Goal: Obtain resource: Download file/media

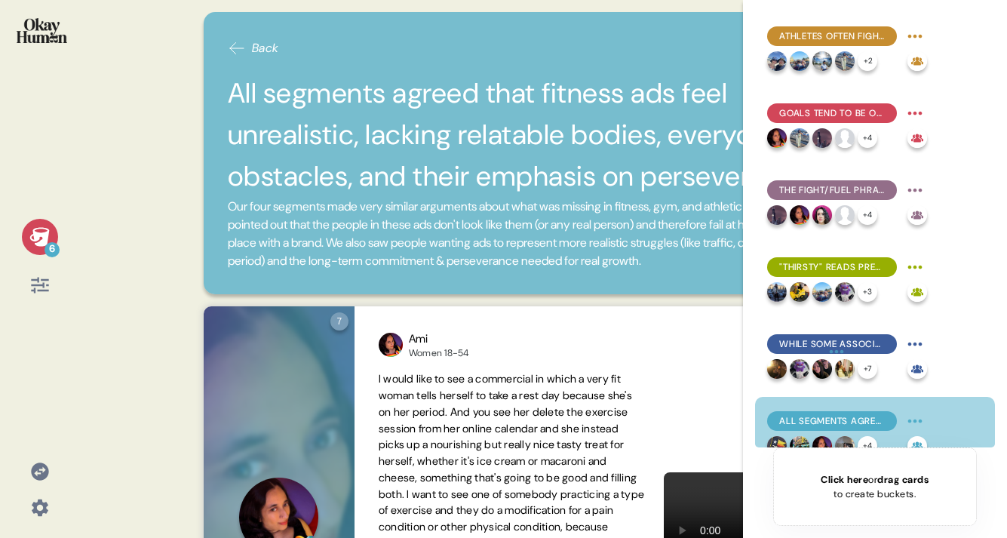
click at [46, 235] on icon at bounding box center [39, 236] width 20 height 19
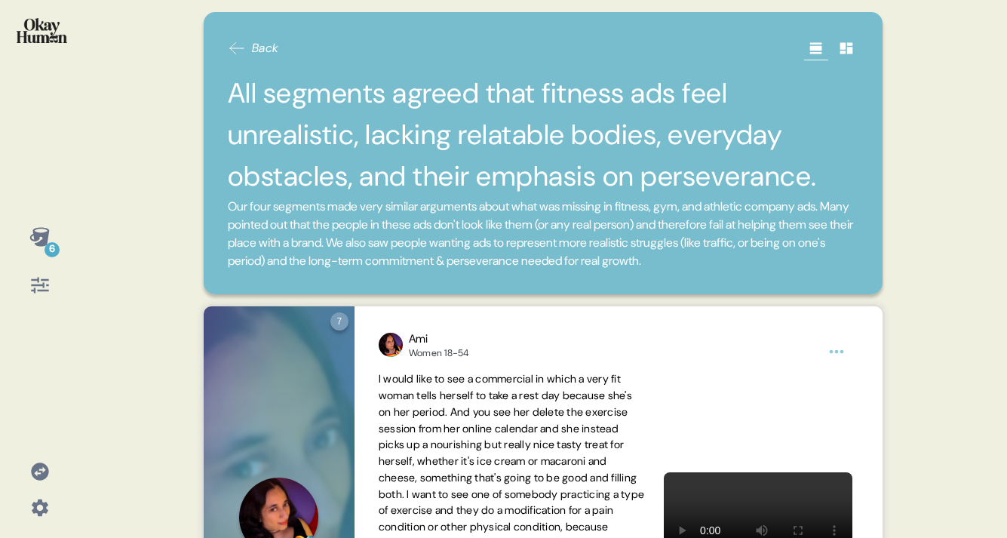
click at [46, 235] on icon at bounding box center [39, 236] width 20 height 19
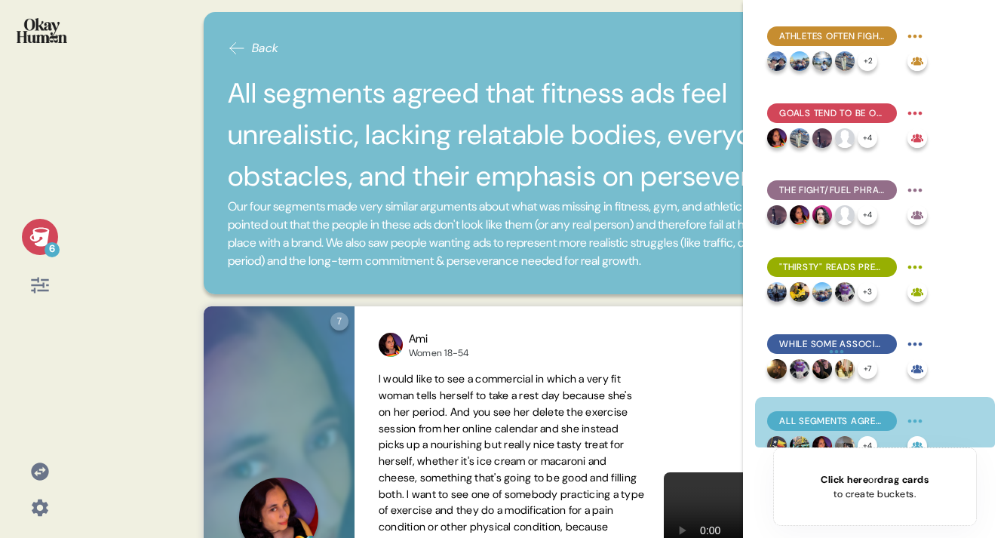
click at [46, 235] on icon at bounding box center [39, 236] width 20 height 19
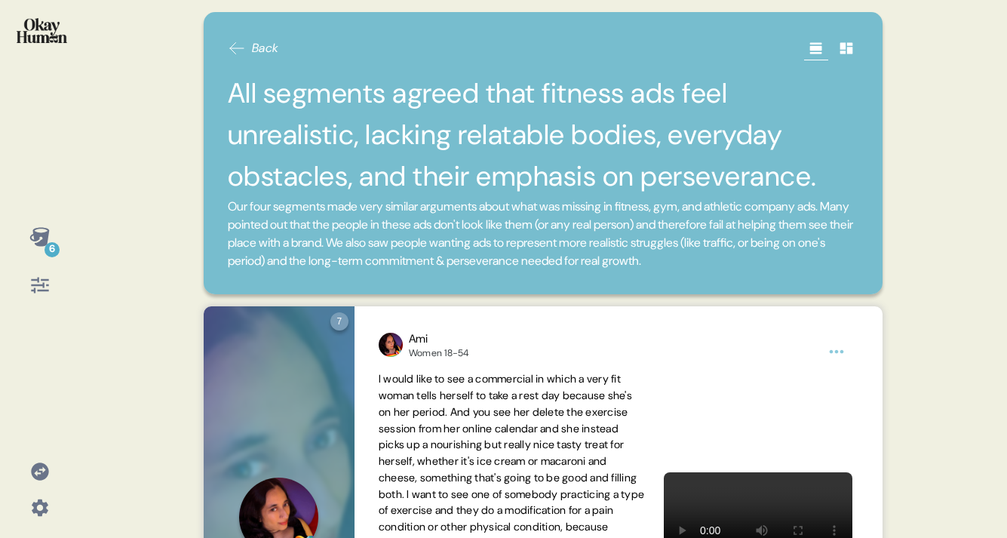
click at [182, 210] on div "6 Back All segments agreed that fitness ads feel unrealistic, lacking relatable…" at bounding box center [503, 269] width 1007 height 538
click at [221, 45] on div "Back All segments agreed that fitness ads feel unrealistic, lacking relatable b…" at bounding box center [544, 153] width 680 height 282
click at [242, 46] on icon at bounding box center [237, 48] width 18 height 18
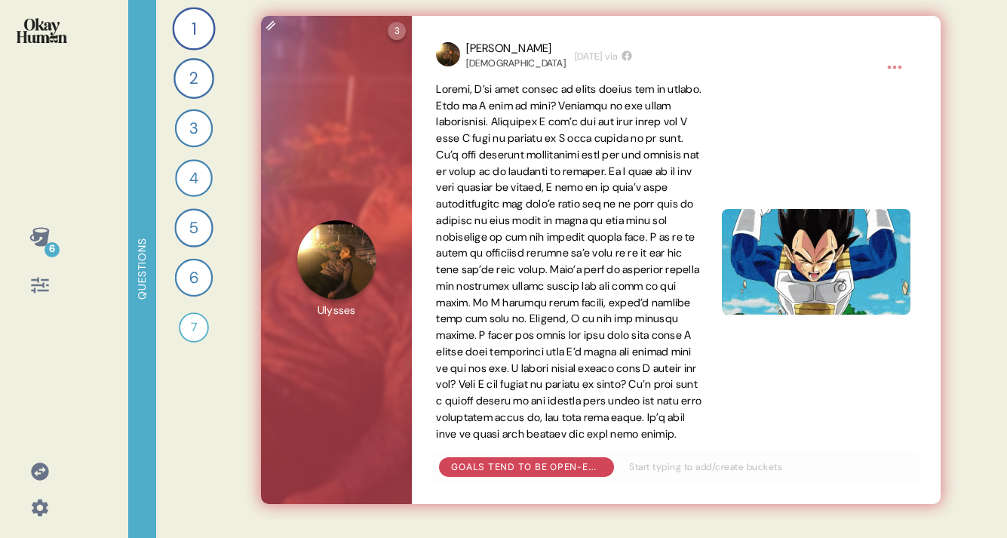
scroll to position [984, 0]
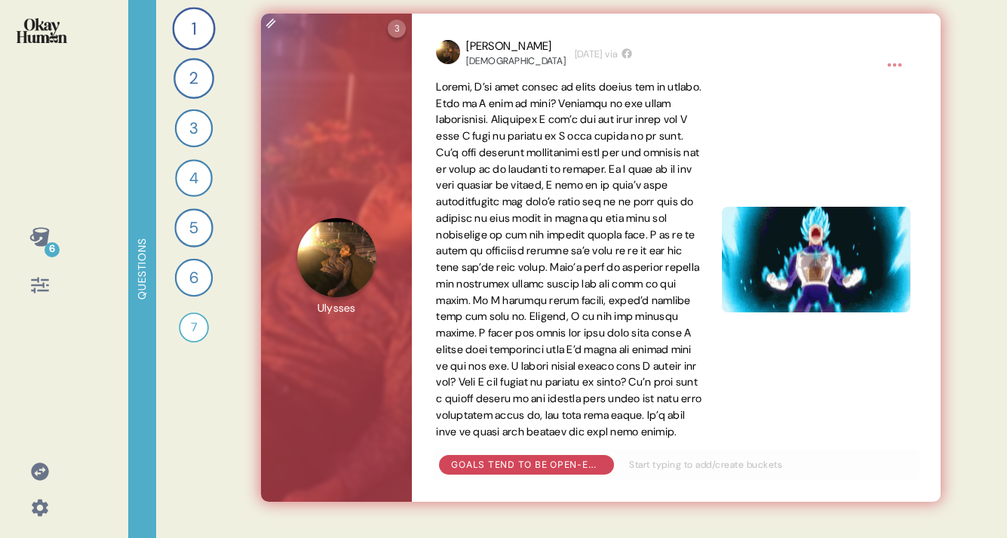
click at [763, 279] on img at bounding box center [816, 260] width 189 height 106
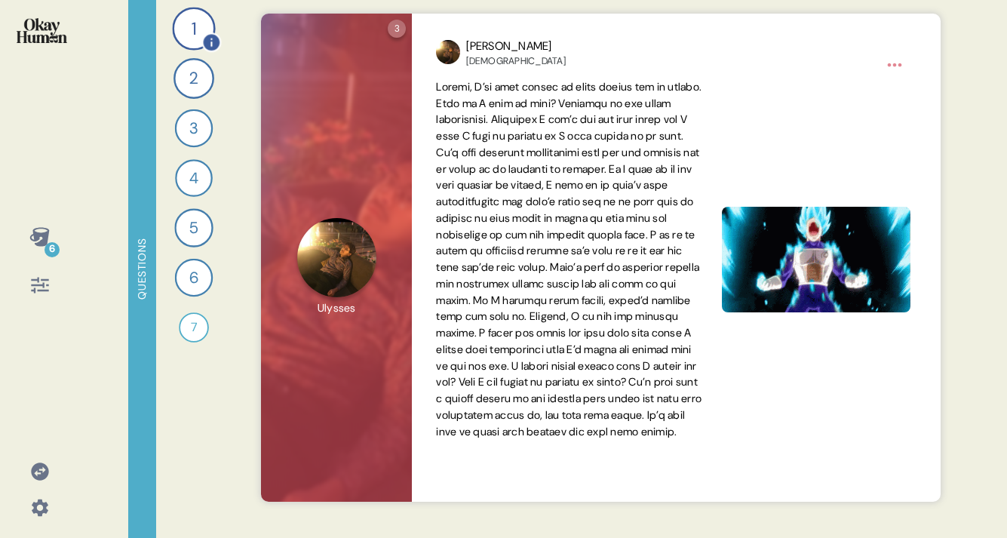
click at [192, 32] on div "1" at bounding box center [193, 28] width 43 height 43
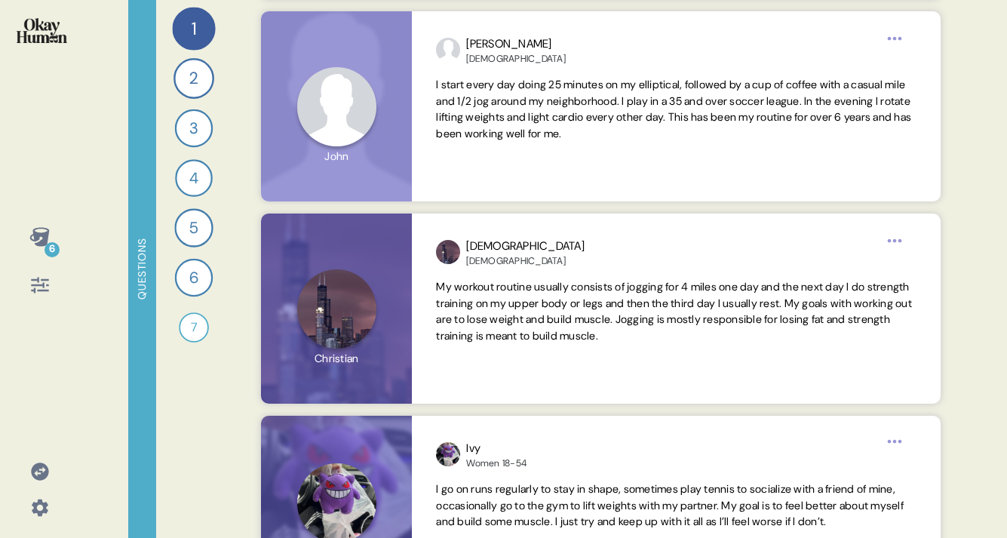
scroll to position [1505, 0]
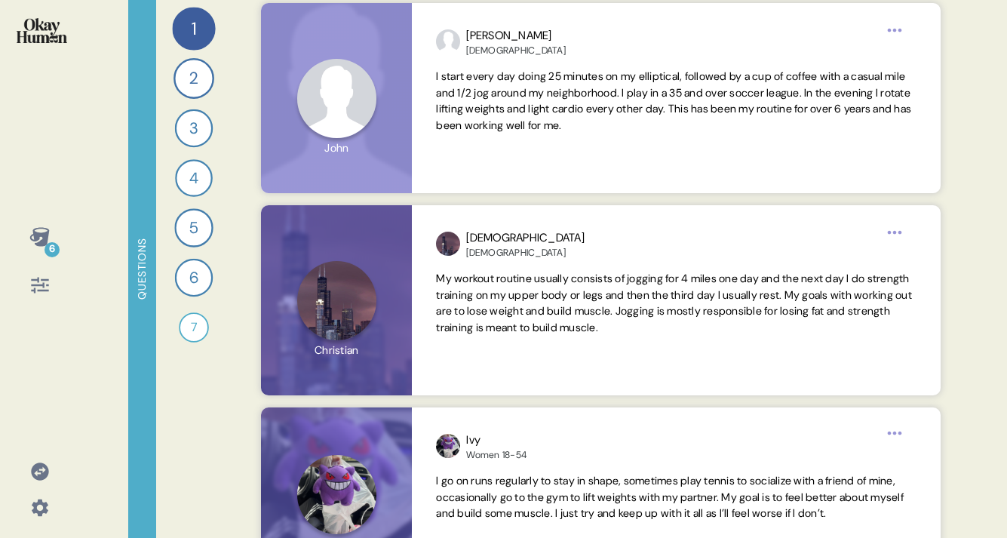
click at [193, 90] on div "2" at bounding box center [194, 78] width 41 height 41
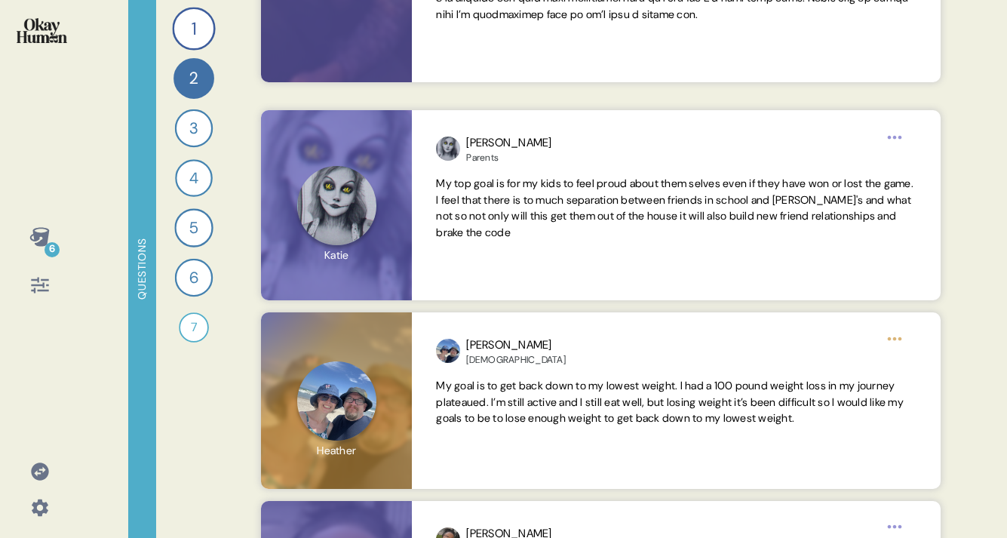
scroll to position [784, 0]
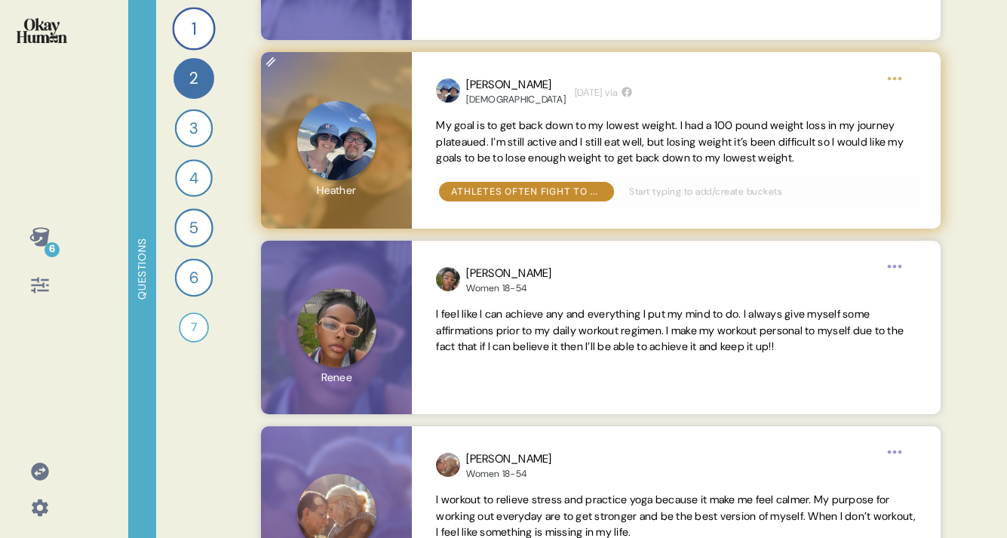
click at [338, 122] on div at bounding box center [336, 140] width 151 height 177
click at [448, 88] on img at bounding box center [448, 90] width 24 height 24
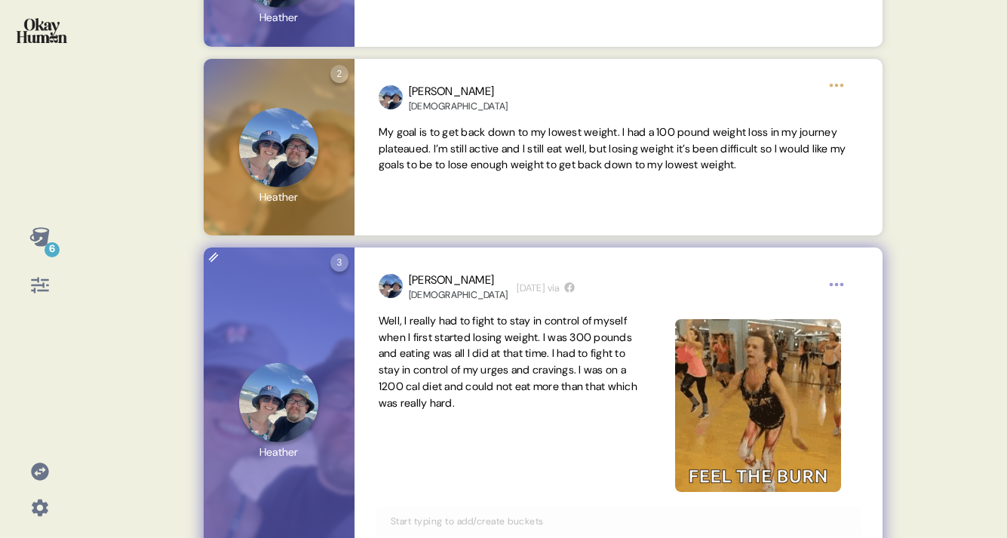
scroll to position [0, 0]
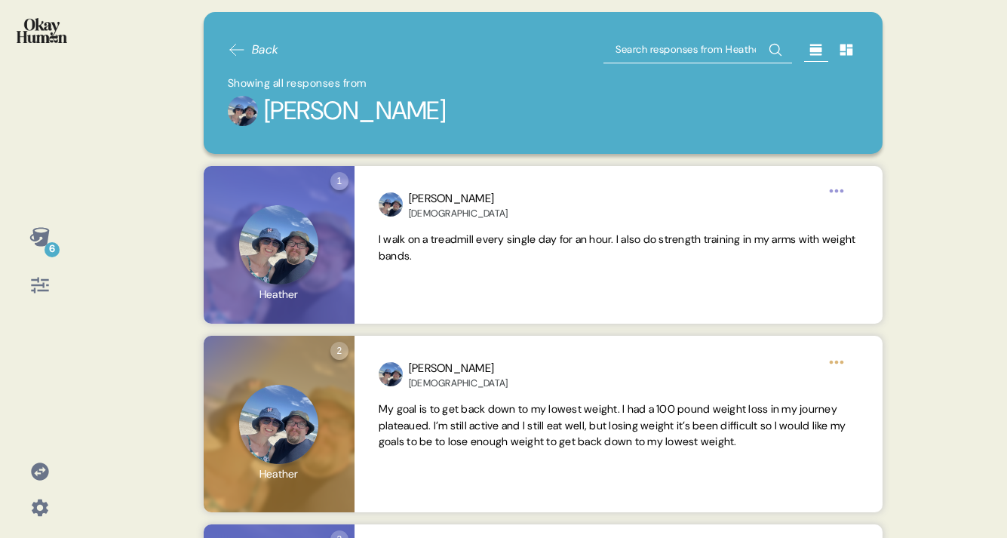
click at [257, 41] on span "Back" at bounding box center [265, 50] width 27 height 18
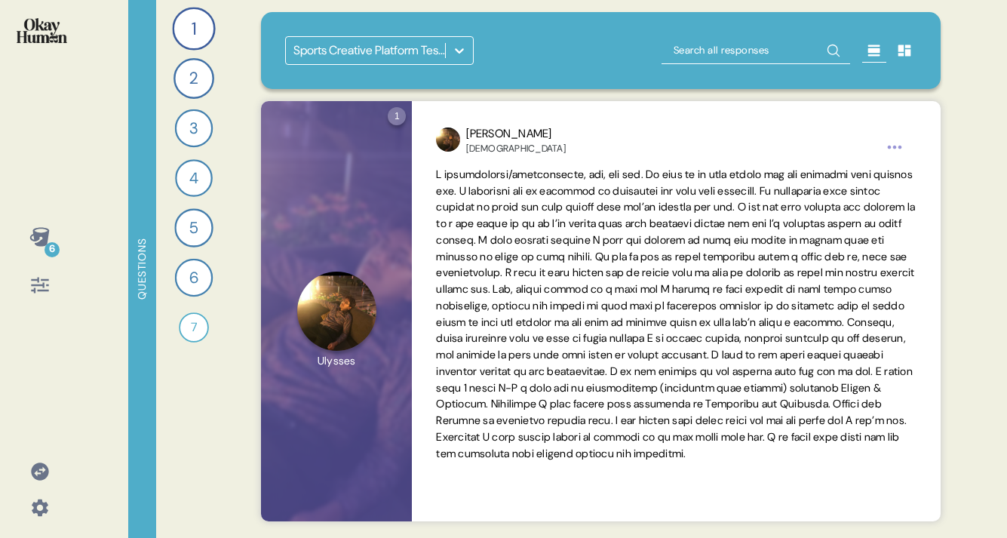
click at [753, 54] on input "text" at bounding box center [756, 50] width 189 height 27
type input "44"
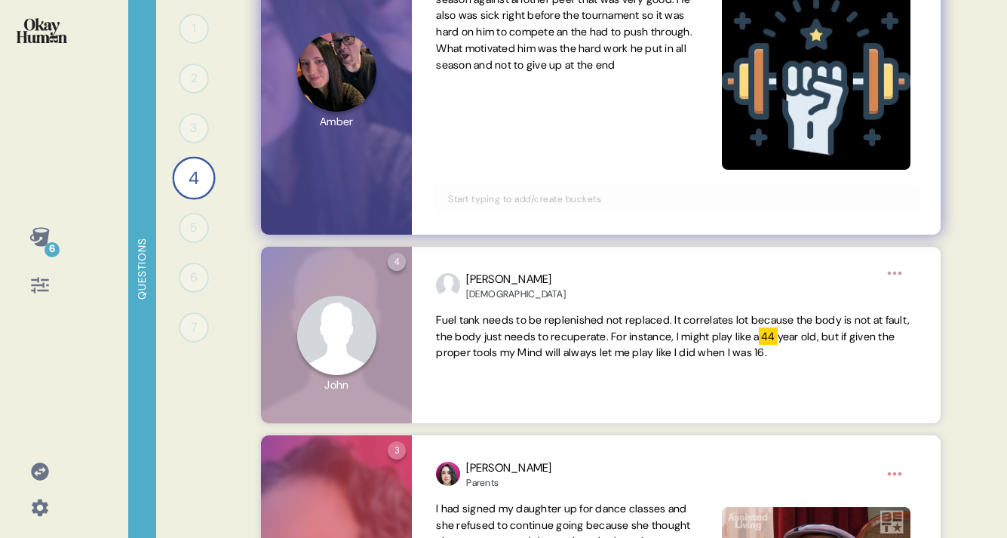
scroll to position [6063, 0]
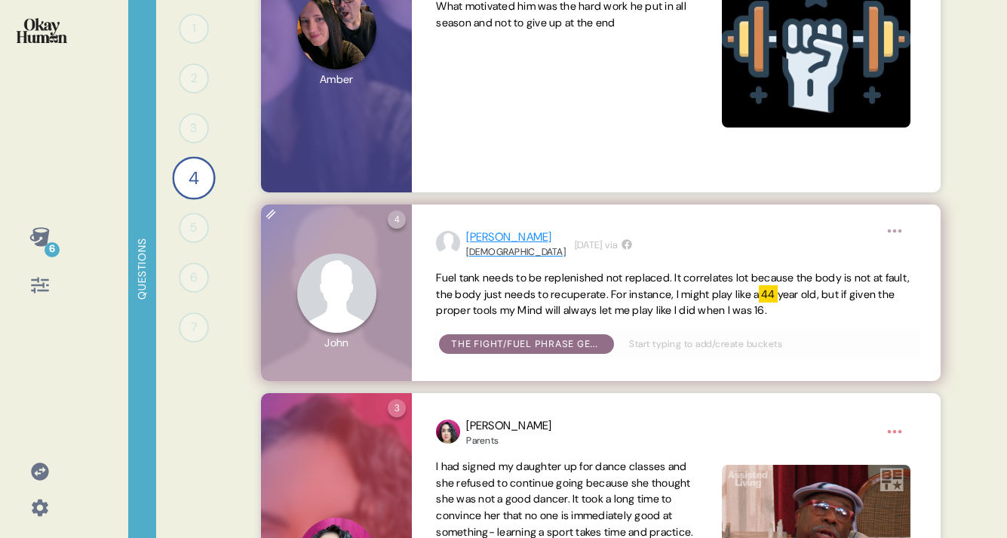
click at [481, 239] on div "[PERSON_NAME]" at bounding box center [516, 237] width 100 height 17
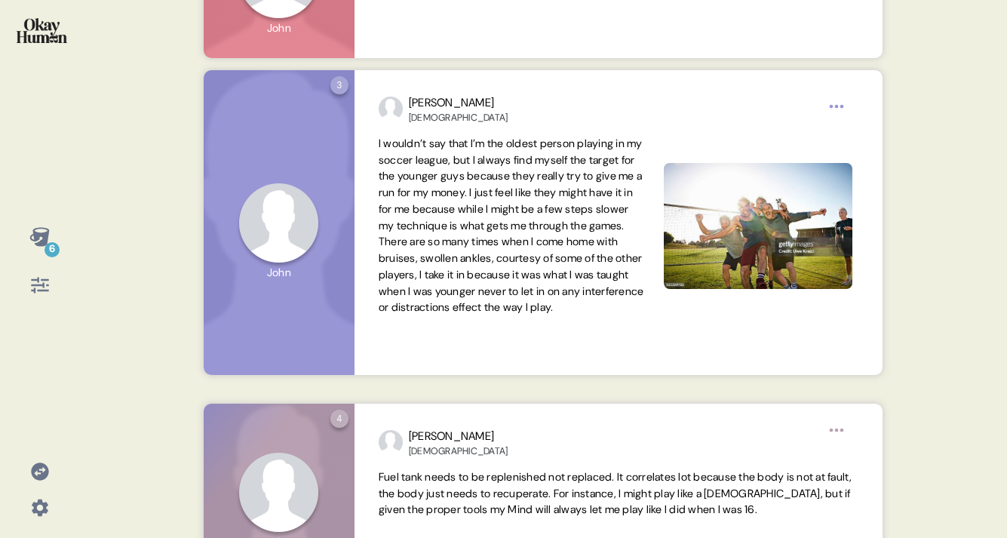
scroll to position [0, 0]
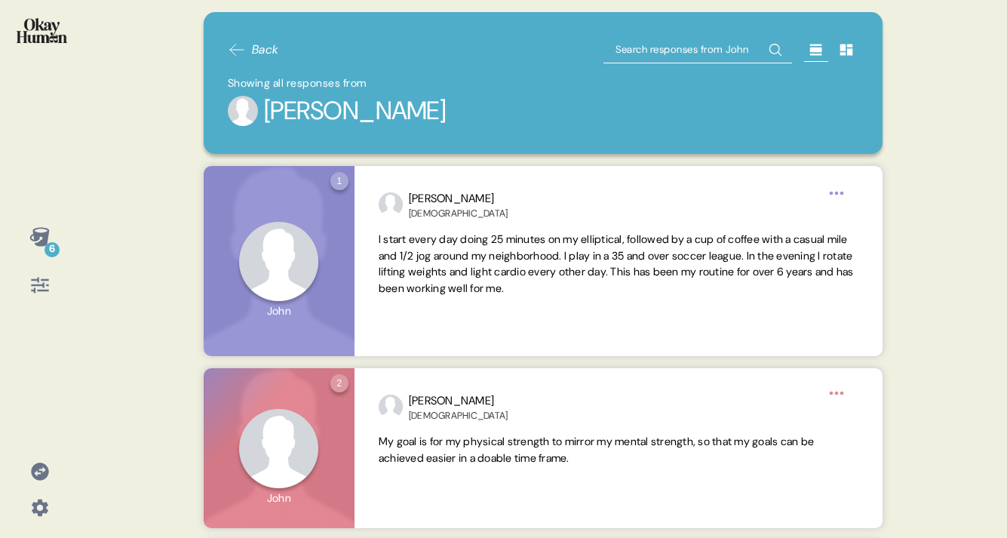
click at [278, 50] on span "Back" at bounding box center [265, 50] width 27 height 18
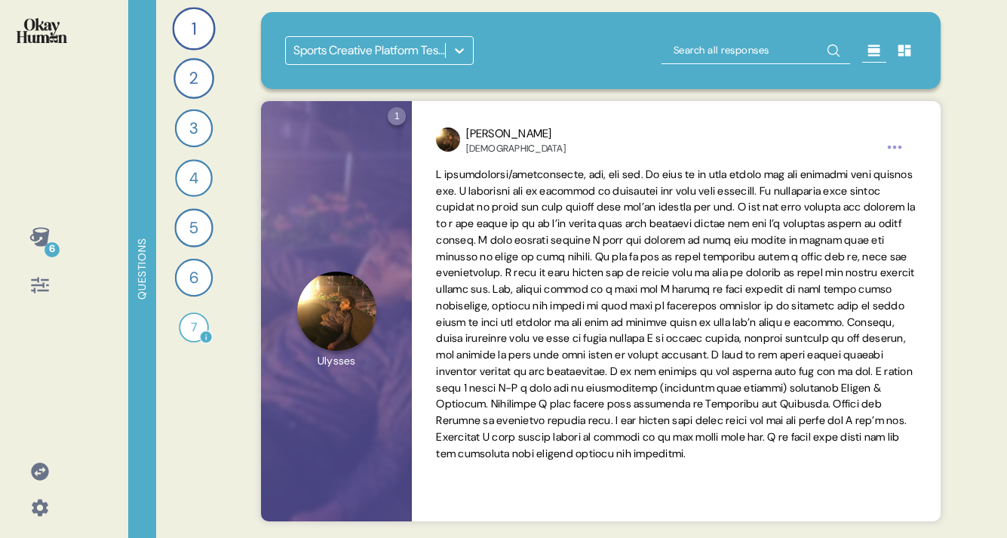
click at [189, 335] on div "7" at bounding box center [194, 327] width 30 height 30
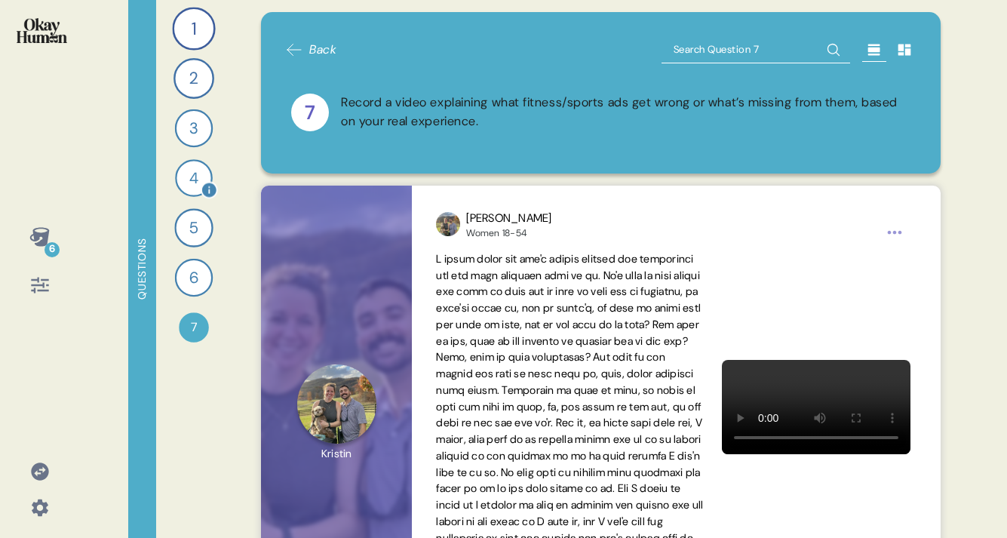
click at [194, 170] on div "4" at bounding box center [194, 178] width 38 height 38
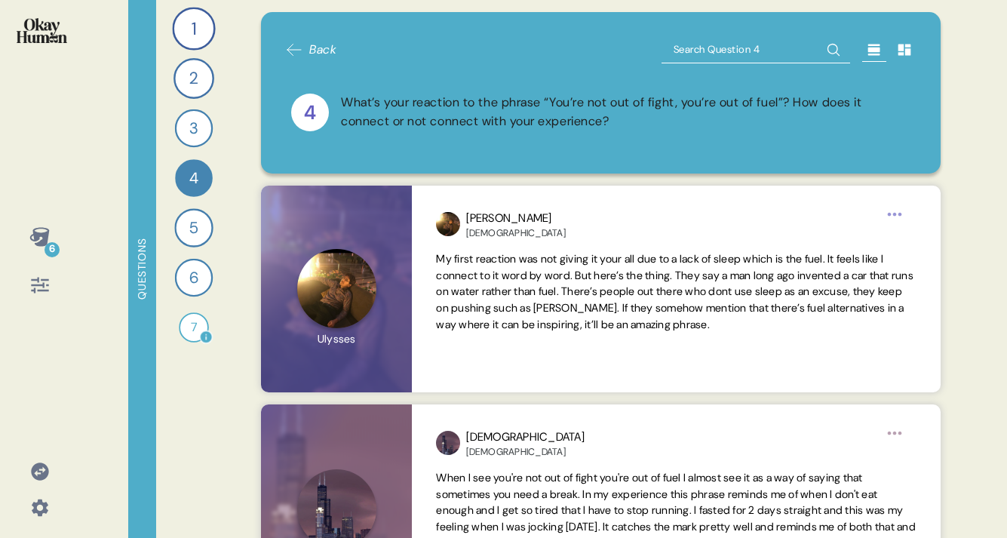
click at [192, 321] on div "7" at bounding box center [194, 327] width 30 height 30
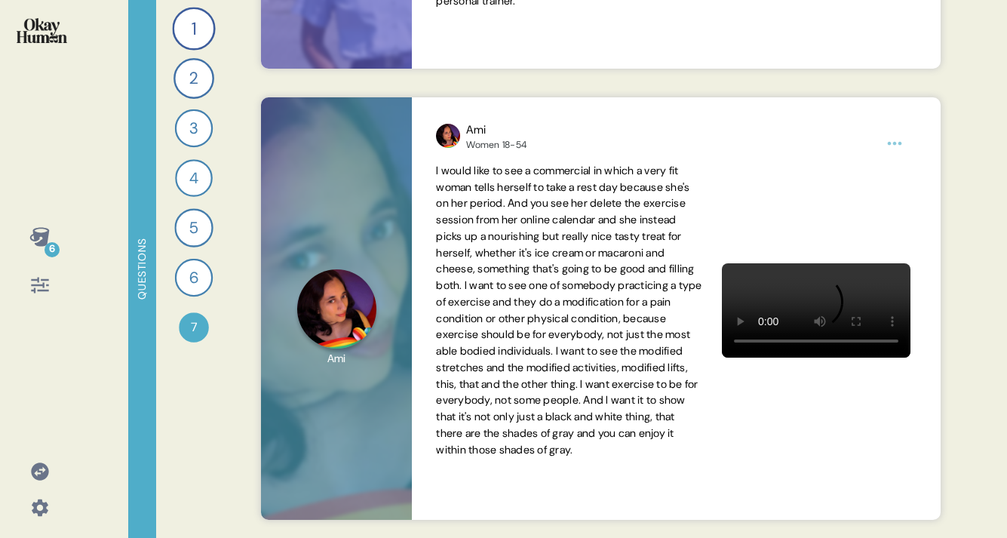
scroll to position [1039, 0]
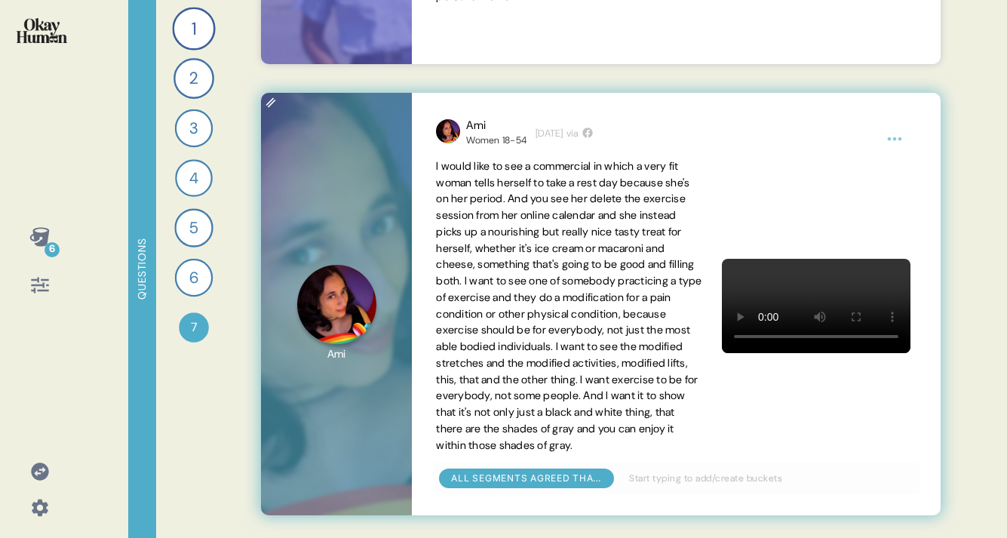
click at [897, 140] on html "6 Questions 1 Tell me all about your workout routine — what you do, why you do …" at bounding box center [503, 269] width 1007 height 538
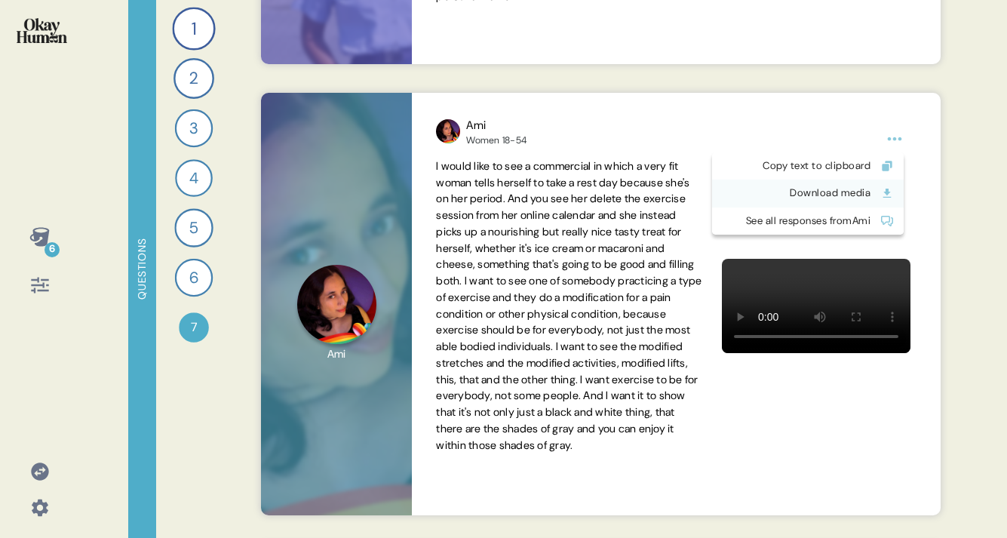
click at [855, 193] on div "Download media" at bounding box center [795, 193] width 149 height 15
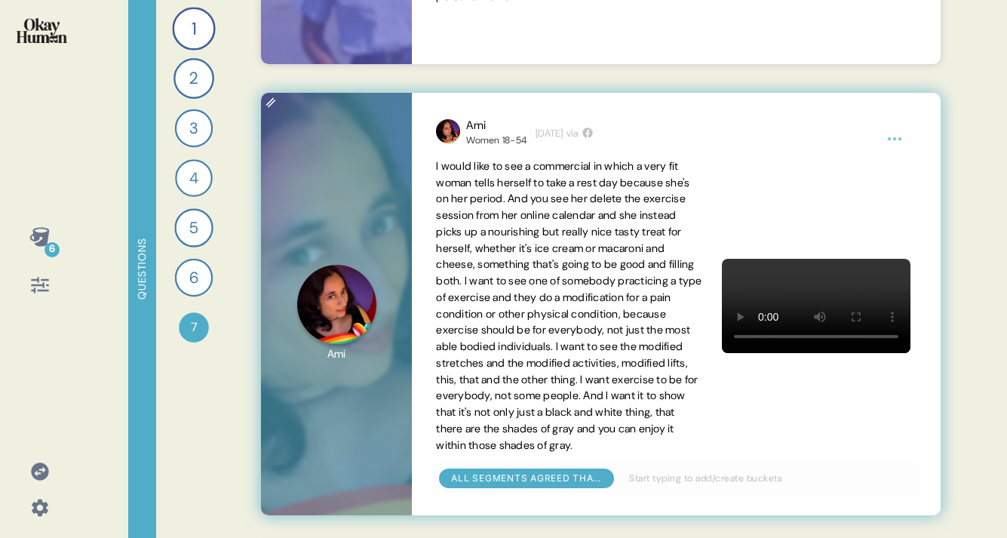
click at [453, 213] on span "I would like to see a commercial in which a very fit woman tells herself to tak…" at bounding box center [569, 305] width 266 height 293
click at [425, 140] on div "Ami Women 18-54 [DATE] via I would like to see a commercial in which a very fit…" at bounding box center [676, 304] width 528 height 422
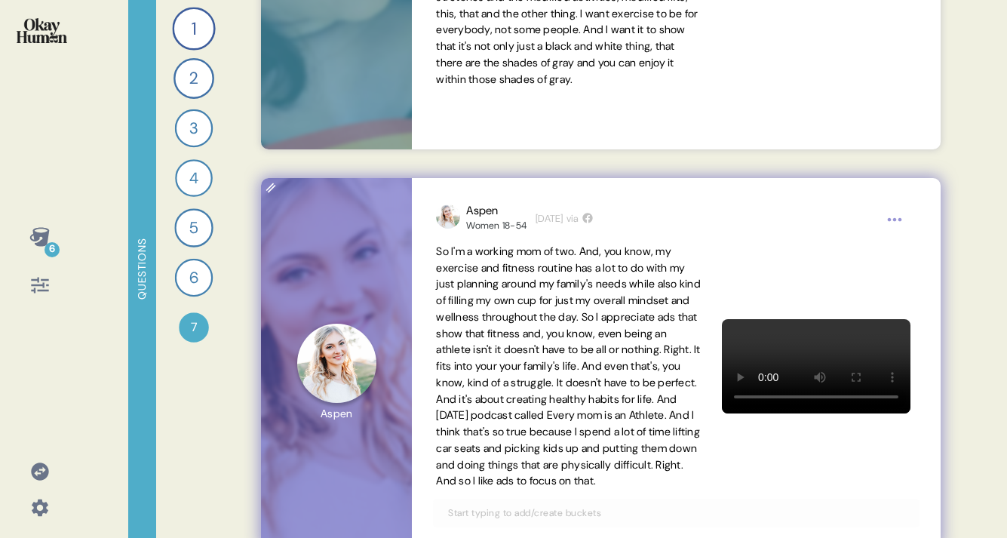
scroll to position [1496, 0]
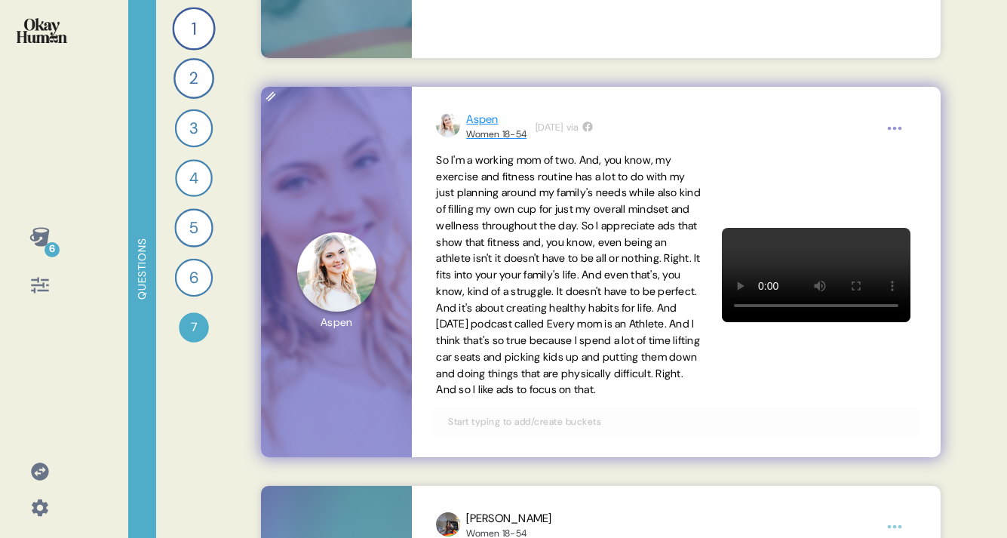
click at [478, 124] on div "Aspen" at bounding box center [496, 119] width 60 height 17
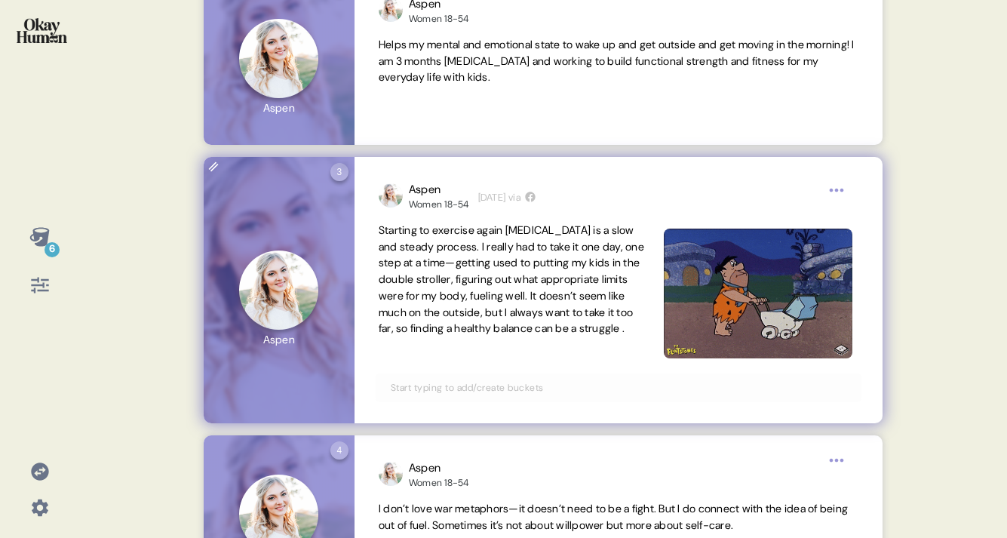
scroll to position [380, 0]
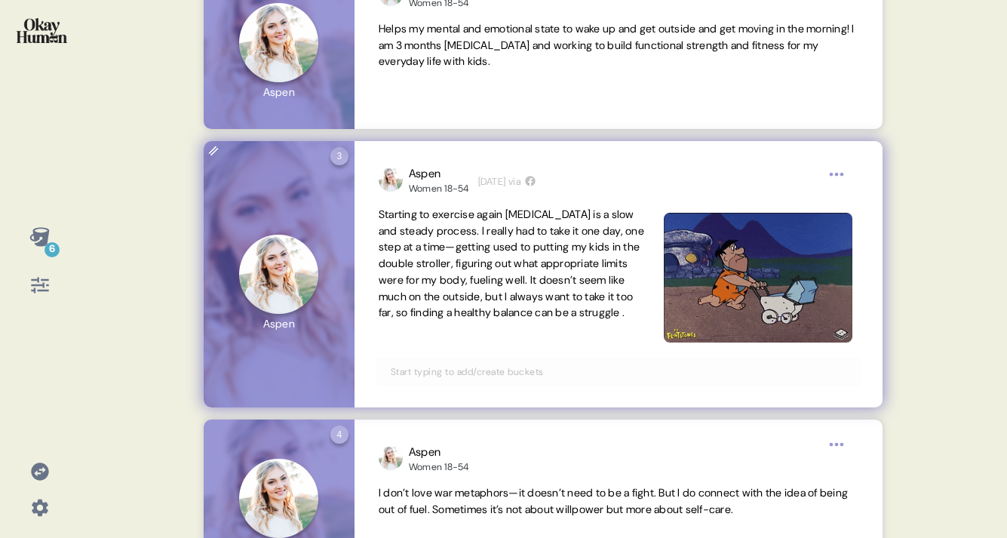
click at [842, 170] on html "6 Back Showing all responses from Aspen 4 Question four Click to view responses…" at bounding box center [503, 269] width 1007 height 538
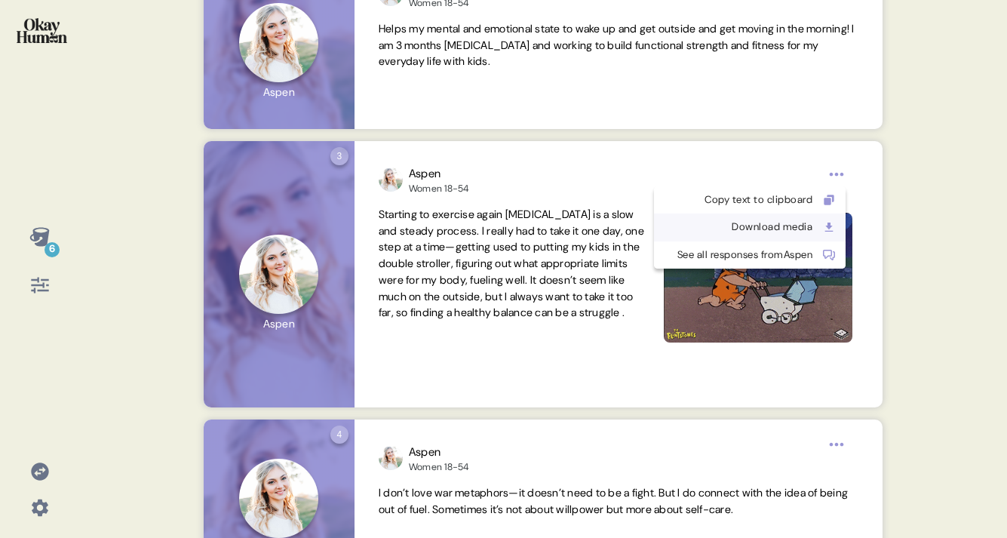
click at [794, 225] on div "Download media" at bounding box center [737, 227] width 149 height 15
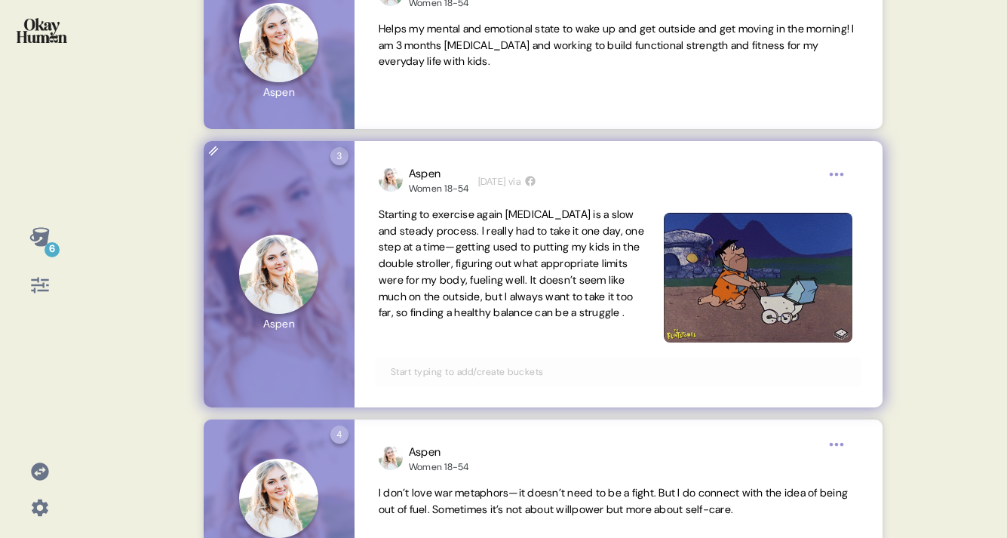
scroll to position [0, 0]
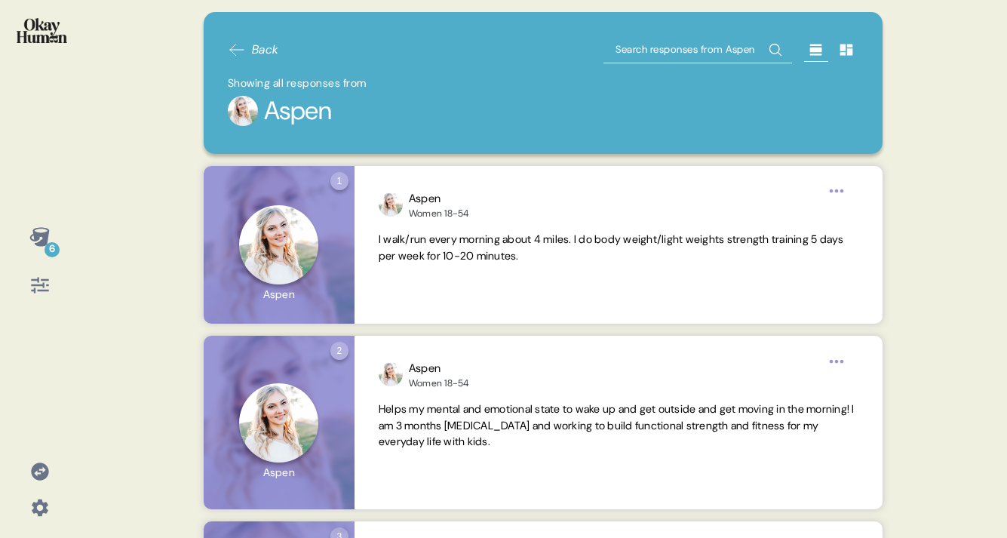
click at [252, 44] on span "Back" at bounding box center [265, 50] width 27 height 18
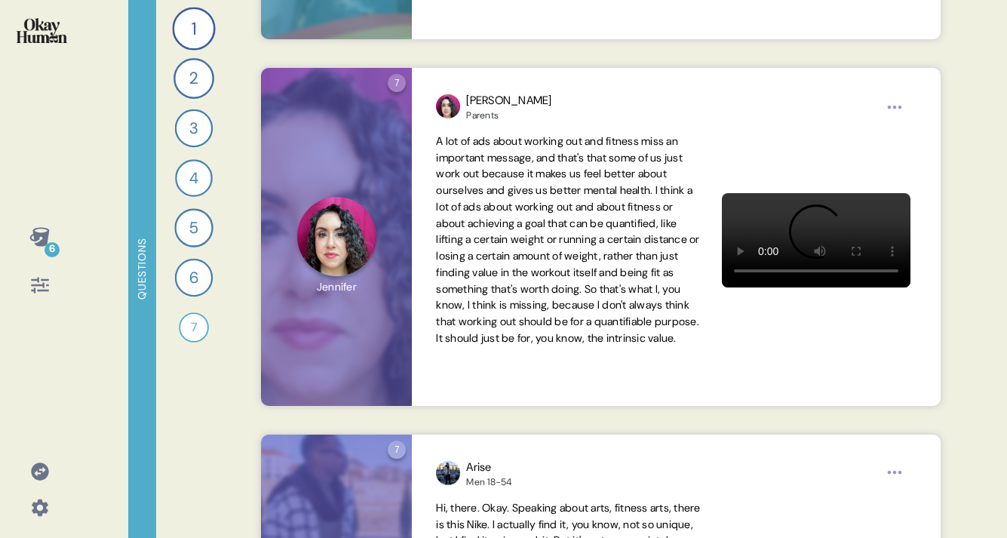
scroll to position [3934, 0]
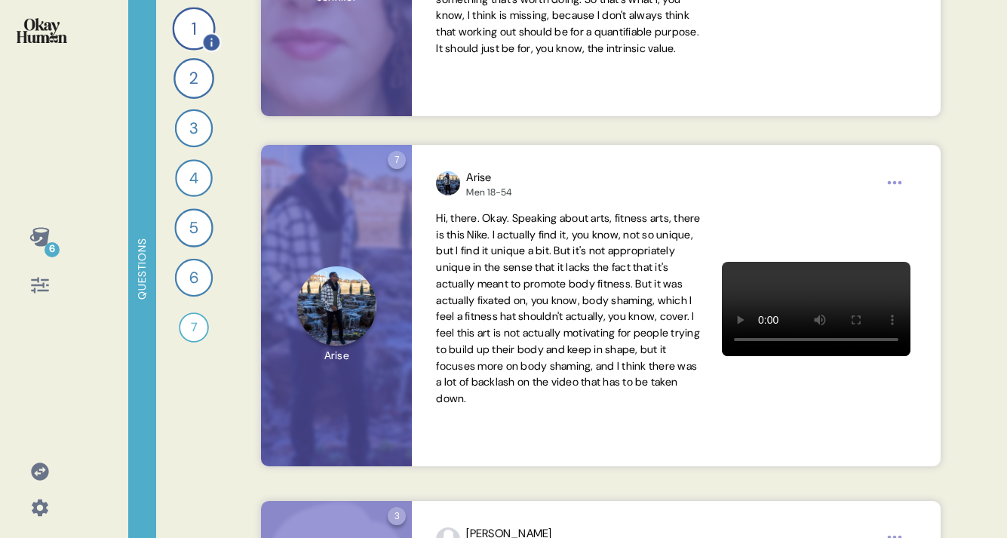
click at [189, 26] on div "1" at bounding box center [193, 28] width 43 height 43
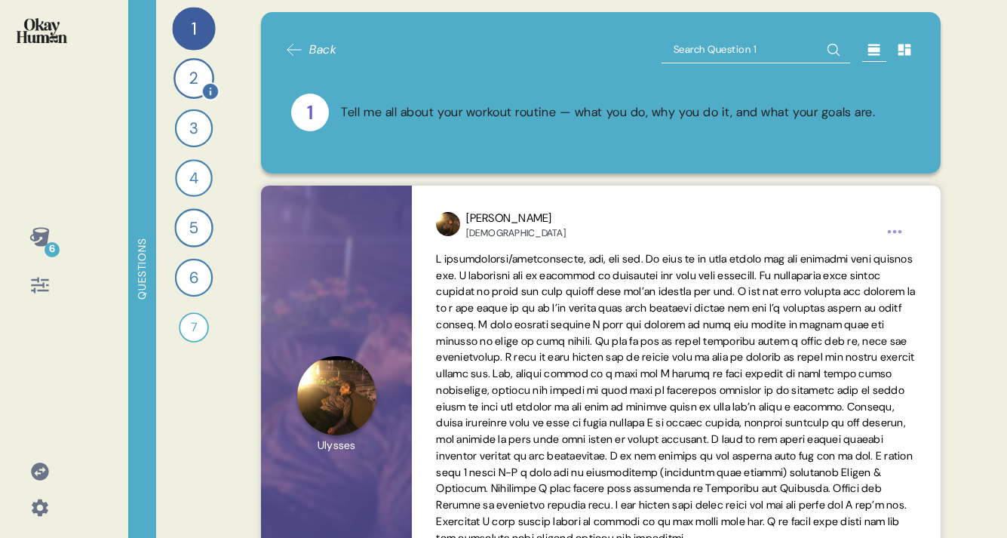
click at [198, 91] on div "2" at bounding box center [194, 78] width 41 height 41
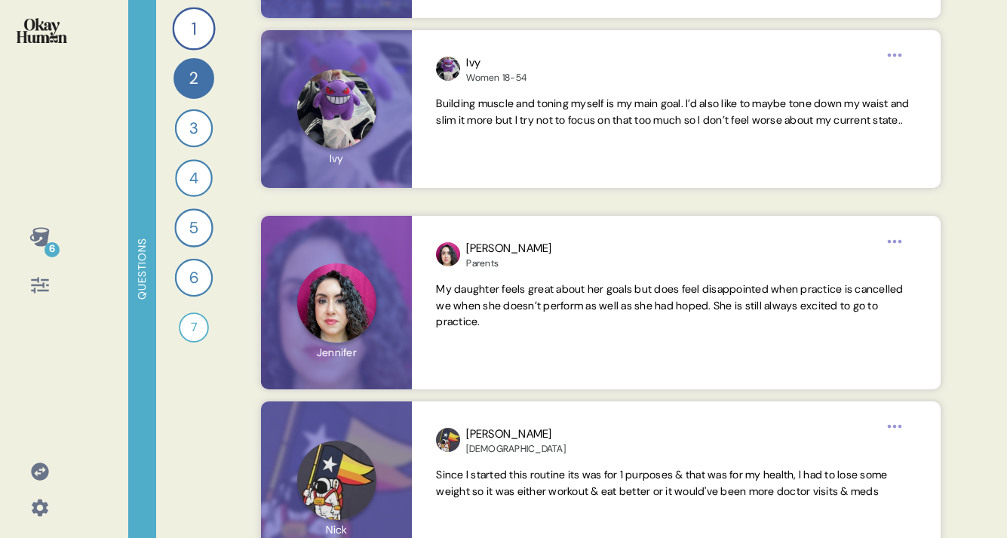
scroll to position [2571, 0]
